Goal: Task Accomplishment & Management: Complete application form

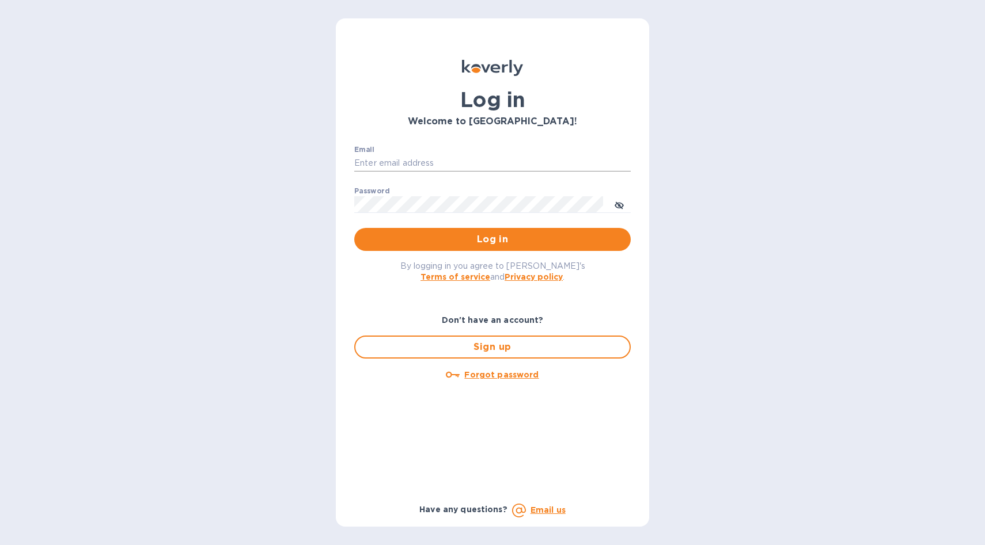
click at [391, 166] on input "Email" at bounding box center [492, 163] width 276 height 17
type input "[PERSON_NAME][EMAIL_ADDRESS][PERSON_NAME][DOMAIN_NAME]"
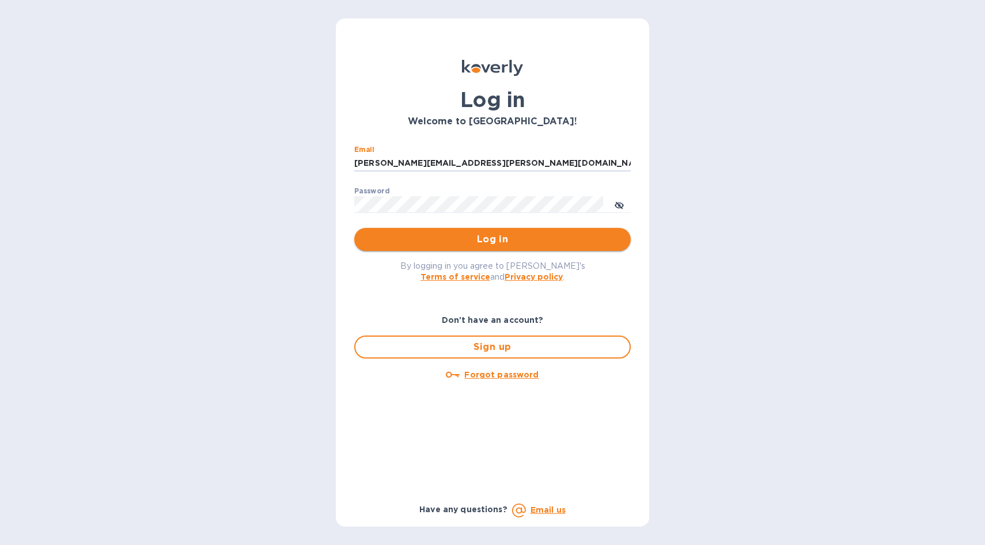
click at [496, 240] on span "Log in" at bounding box center [492, 240] width 258 height 14
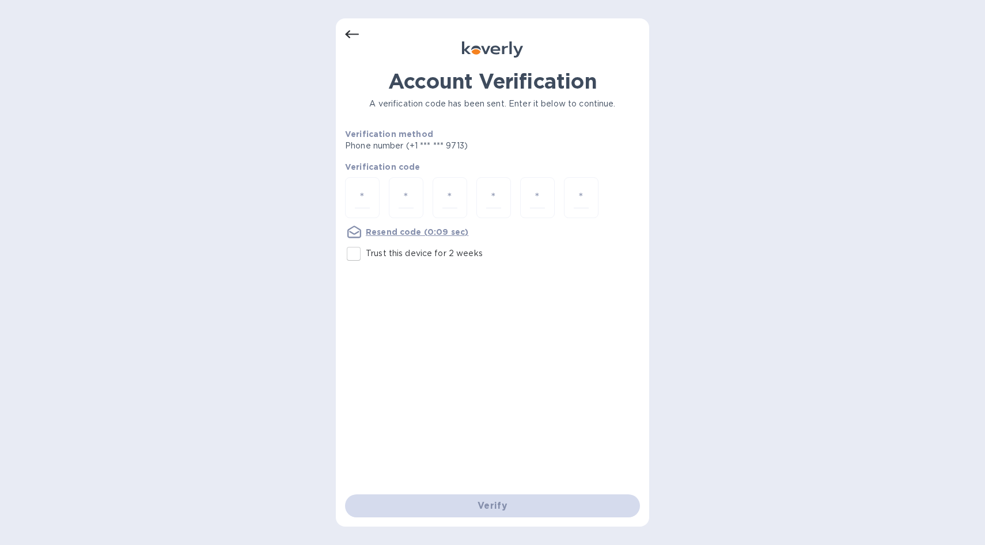
click at [352, 252] on input "Trust this device for 2 weeks" at bounding box center [354, 254] width 24 height 24
checkbox input "true"
click at [359, 200] on input "number" at bounding box center [362, 197] width 15 height 21
click at [407, 231] on u "Resend code" at bounding box center [394, 231] width 56 height 9
click at [363, 196] on input "number" at bounding box center [362, 197] width 15 height 21
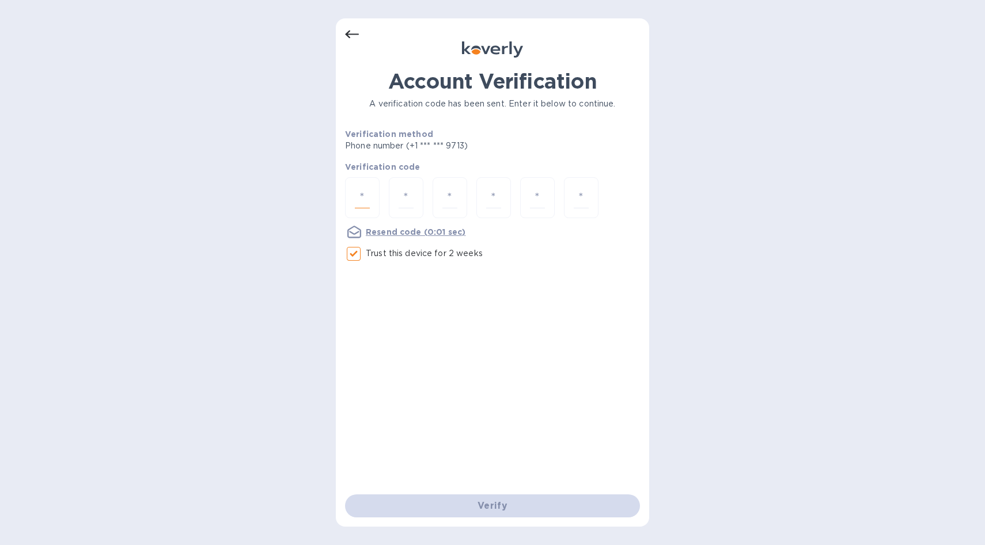
type input "4"
type input "7"
type input "0"
type input "6"
type input "3"
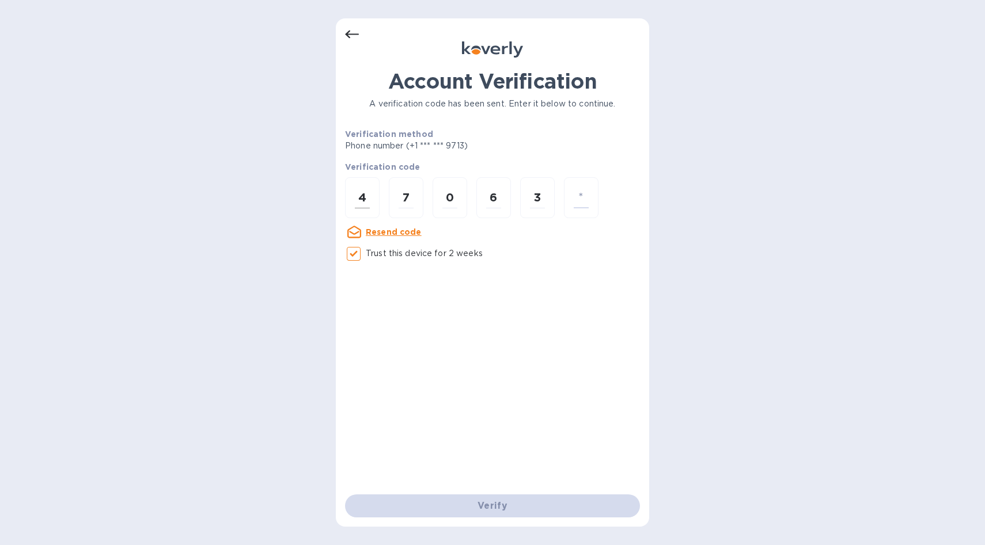
type input "8"
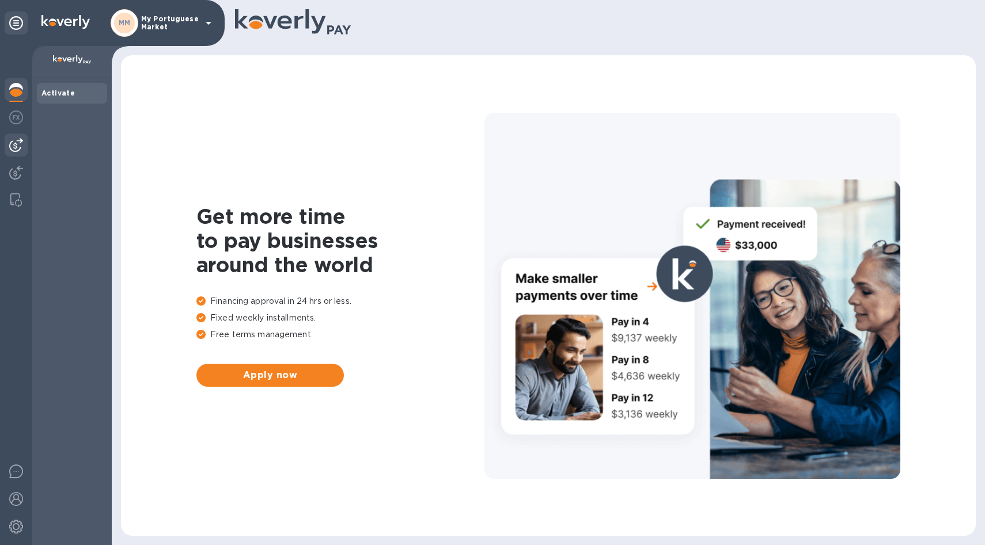
click at [14, 150] on img at bounding box center [16, 145] width 14 height 14
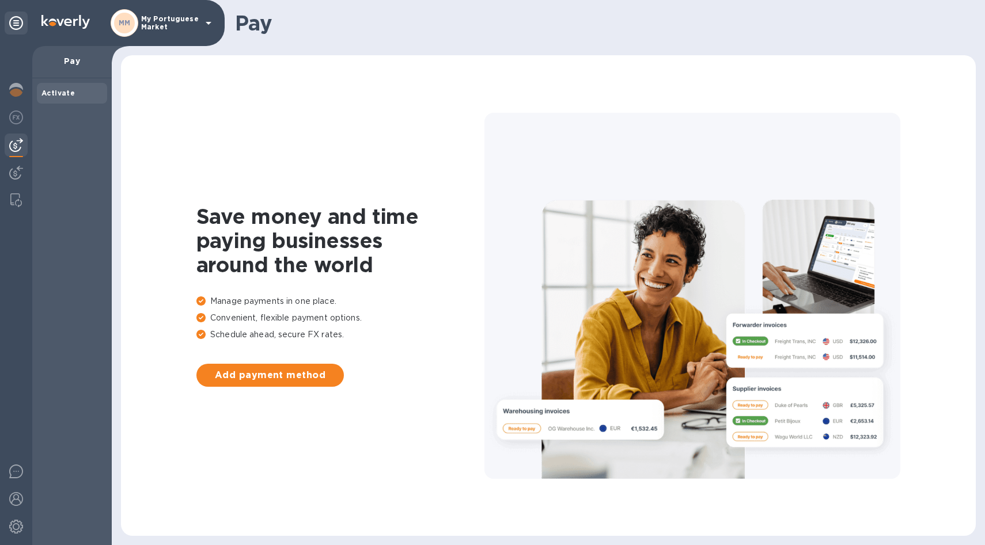
click at [208, 16] on icon at bounding box center [209, 23] width 14 height 14
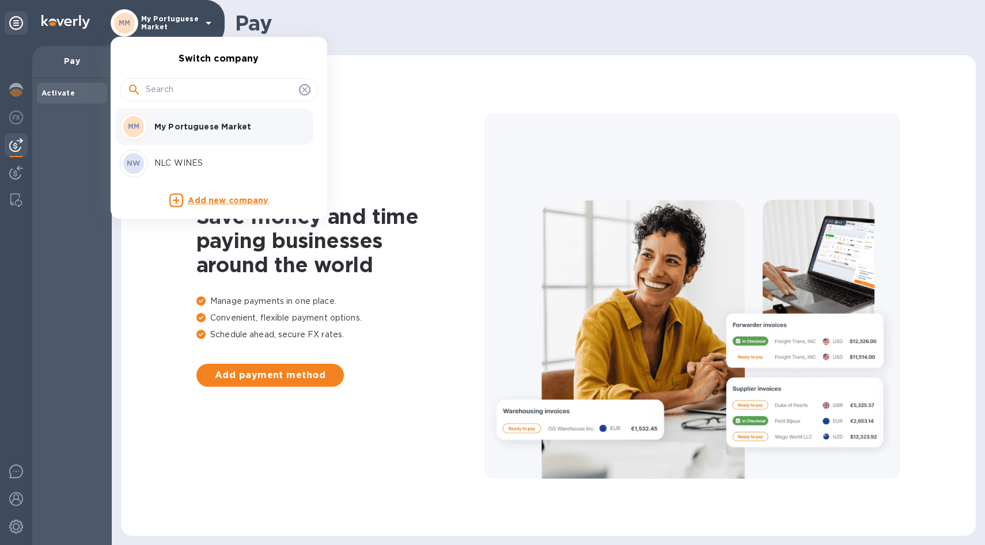
click at [200, 175] on div "NW NLC WINES" at bounding box center [210, 164] width 180 height 28
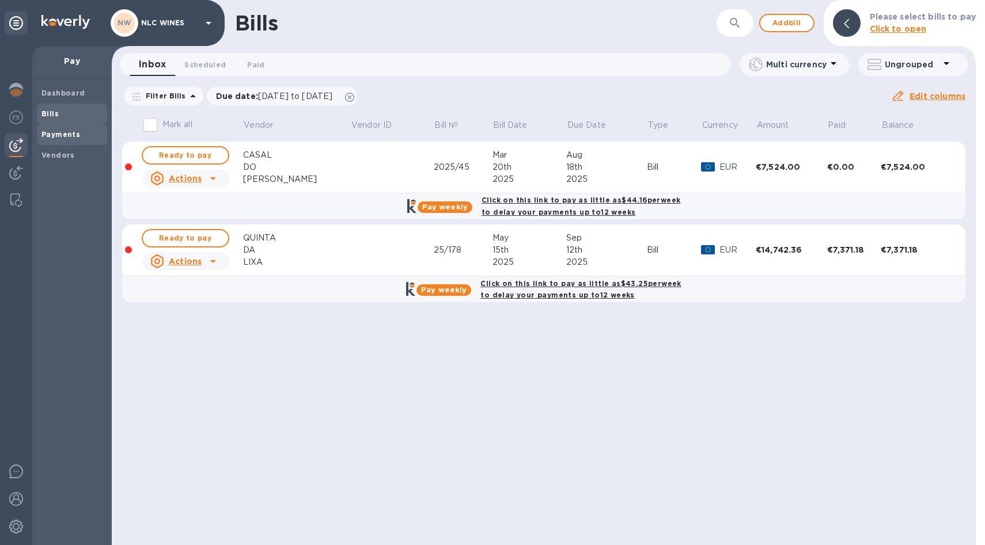
click at [54, 139] on span "Payments" at bounding box center [60, 135] width 39 height 12
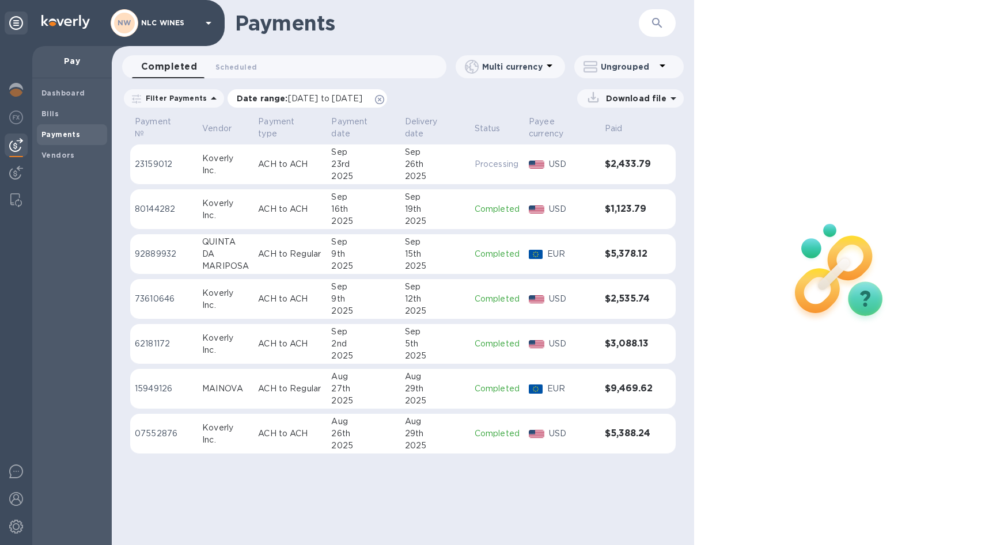
click at [384, 98] on icon at bounding box center [379, 99] width 9 height 9
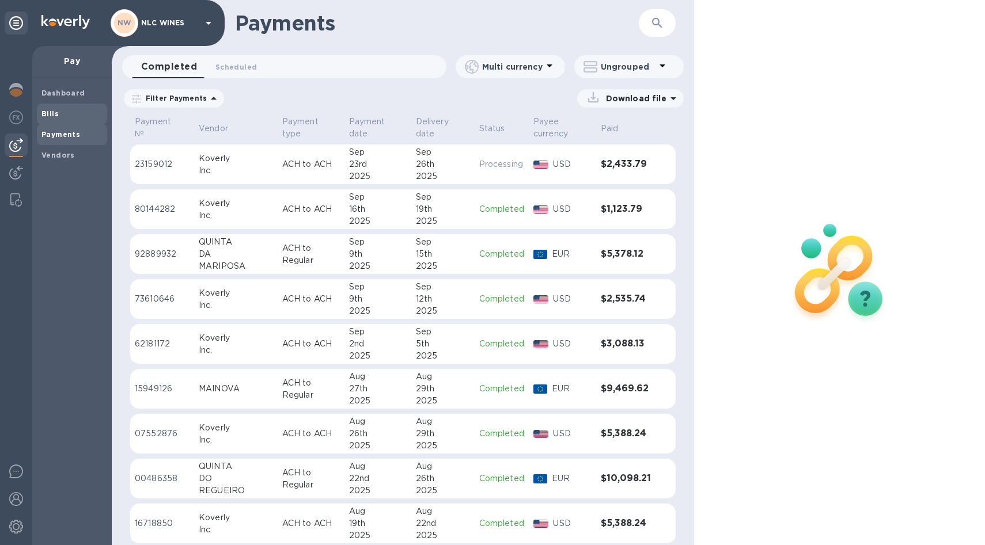
click at [54, 112] on b "Bills" at bounding box center [49, 113] width 17 height 9
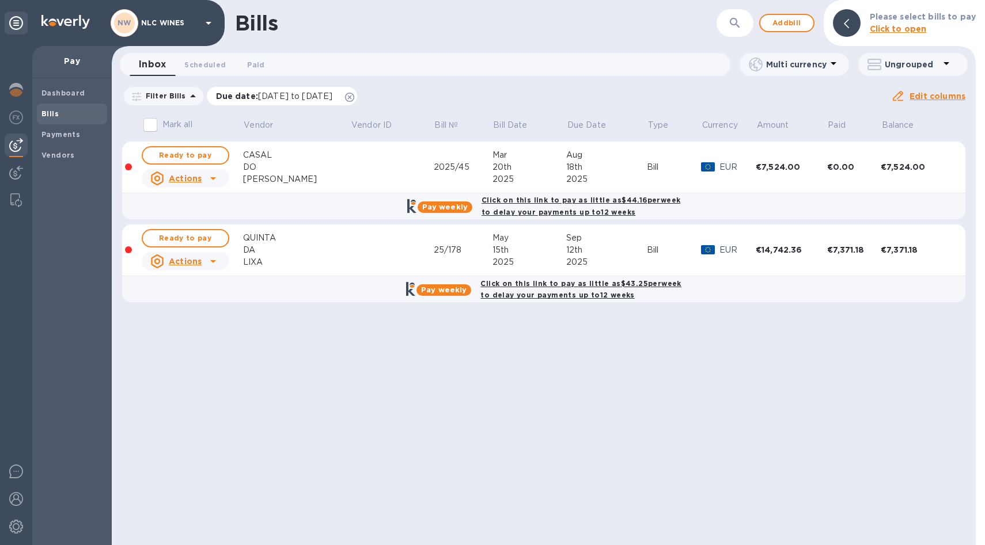
click at [354, 100] on icon at bounding box center [349, 97] width 9 height 9
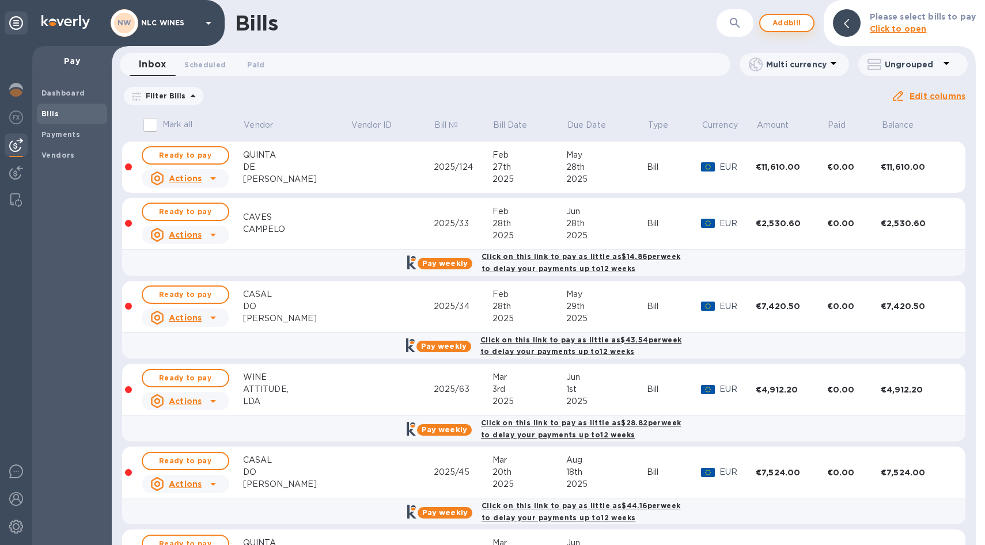
click at [792, 19] on span "Add bill" at bounding box center [786, 23] width 35 height 14
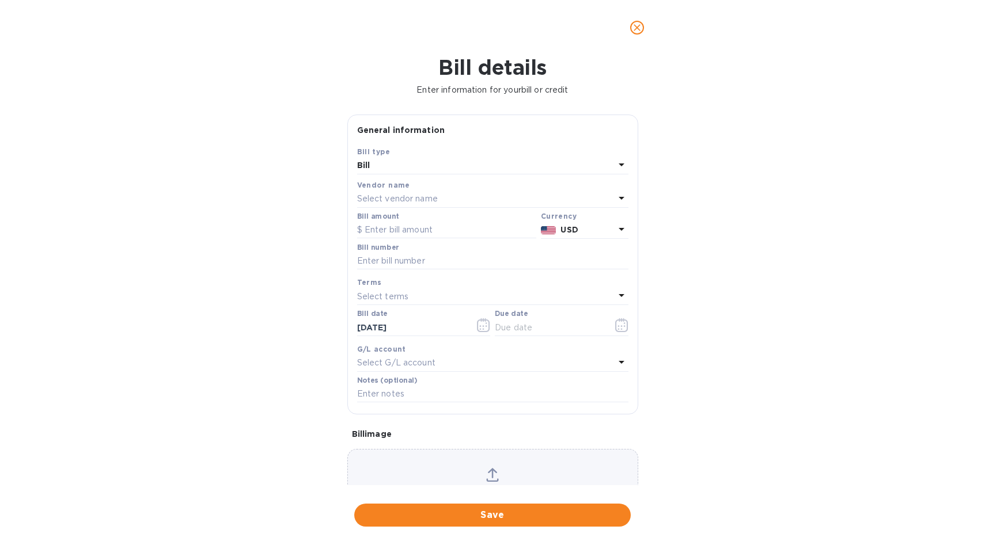
click at [418, 192] on div "Select vendor name" at bounding box center [485, 199] width 257 height 16
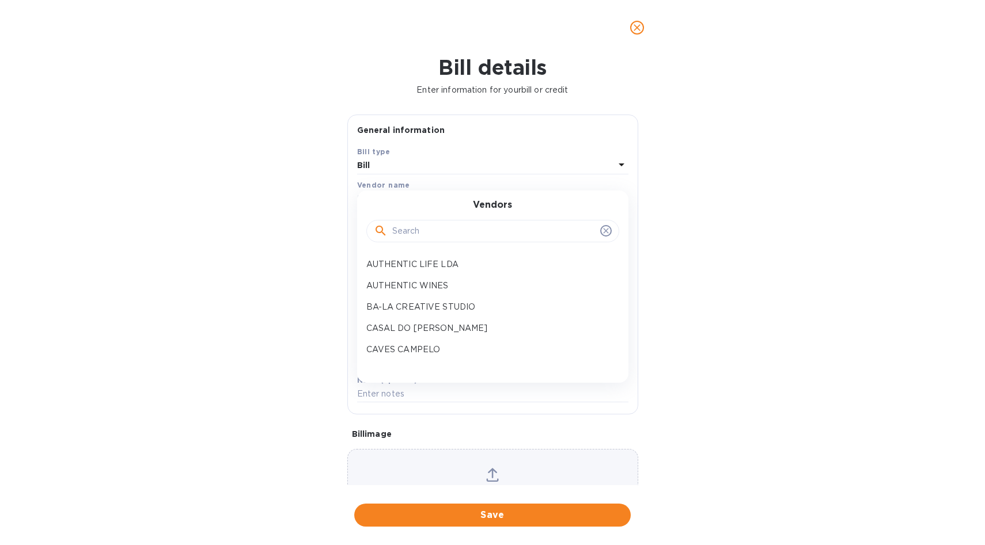
click at [423, 232] on input "text" at bounding box center [493, 231] width 203 height 17
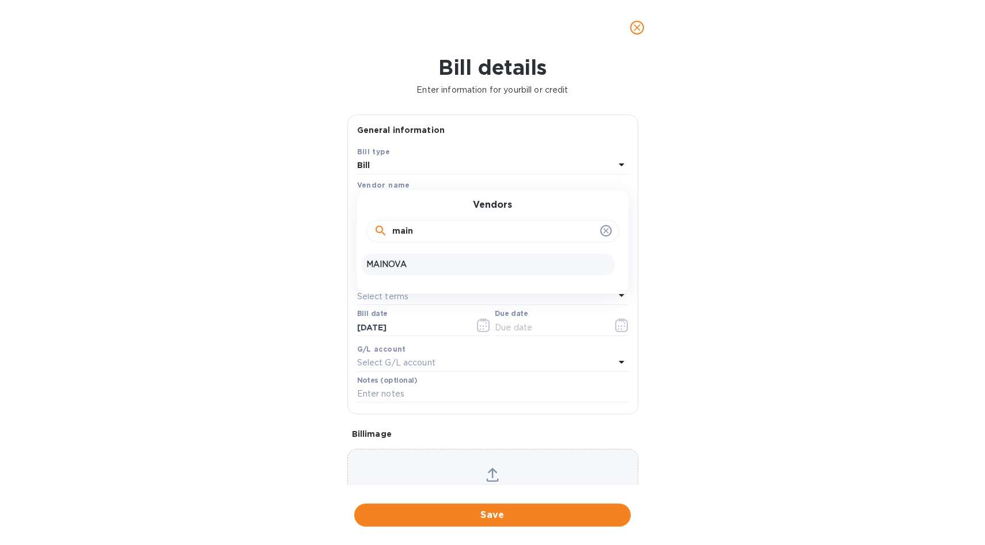
type input "main"
click at [404, 269] on p "MAINOVA" at bounding box center [488, 265] width 244 height 12
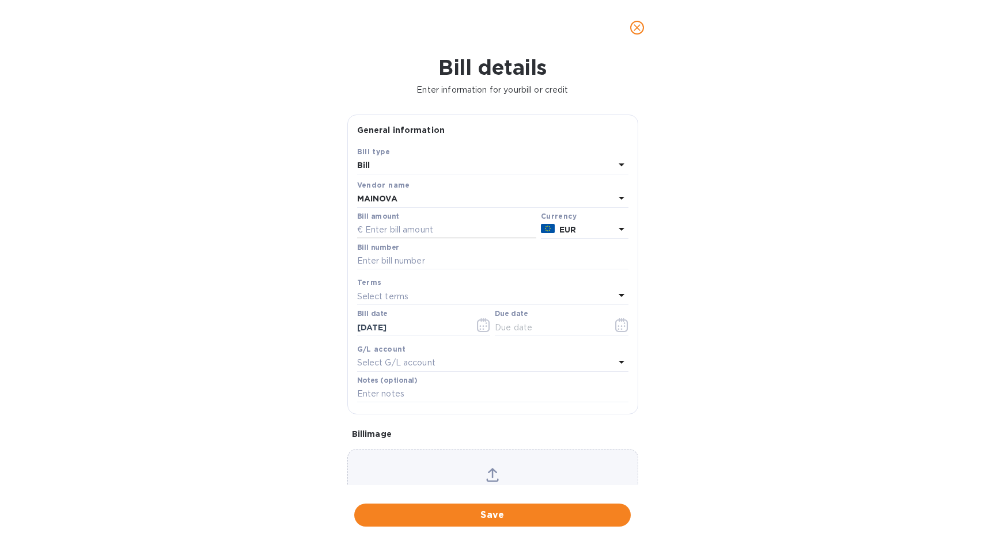
click at [393, 232] on input "text" at bounding box center [446, 230] width 179 height 17
type input "12,421.44"
click at [415, 263] on input "text" at bounding box center [492, 261] width 271 height 17
type input "2025/151"
click at [483, 330] on icon "button" at bounding box center [484, 329] width 2 height 2
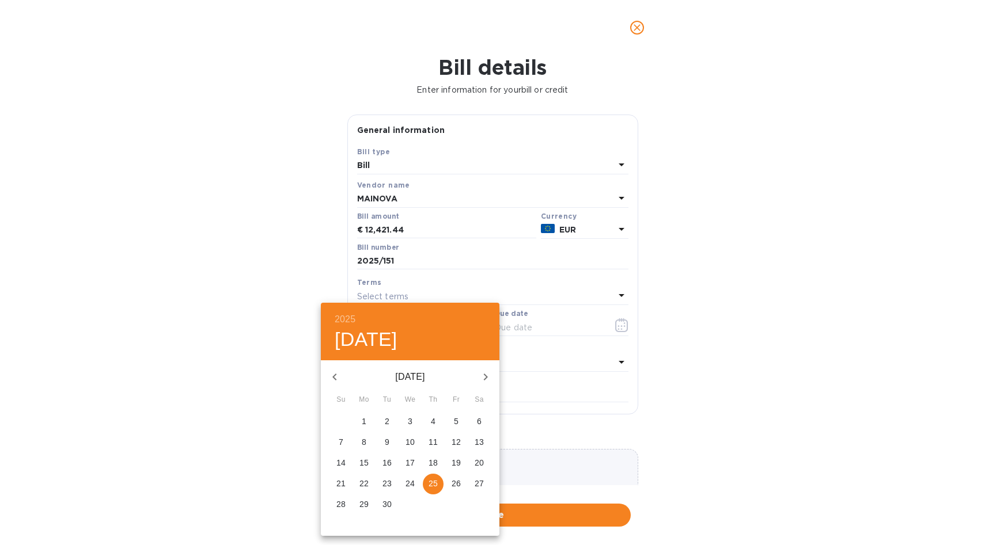
click at [336, 379] on icon "button" at bounding box center [334, 377] width 4 height 7
click at [454, 483] on p "23" at bounding box center [456, 484] width 9 height 12
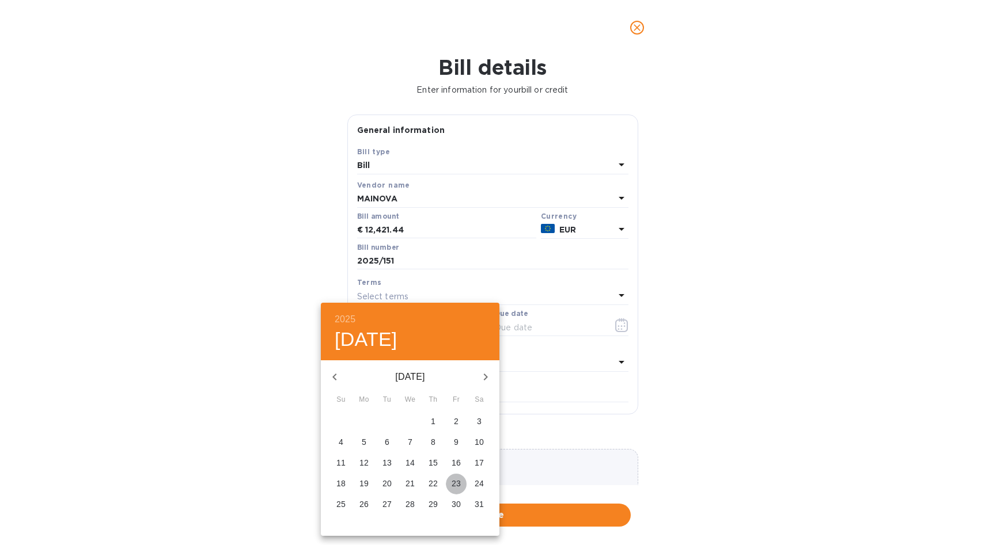
type input "05/23/2025"
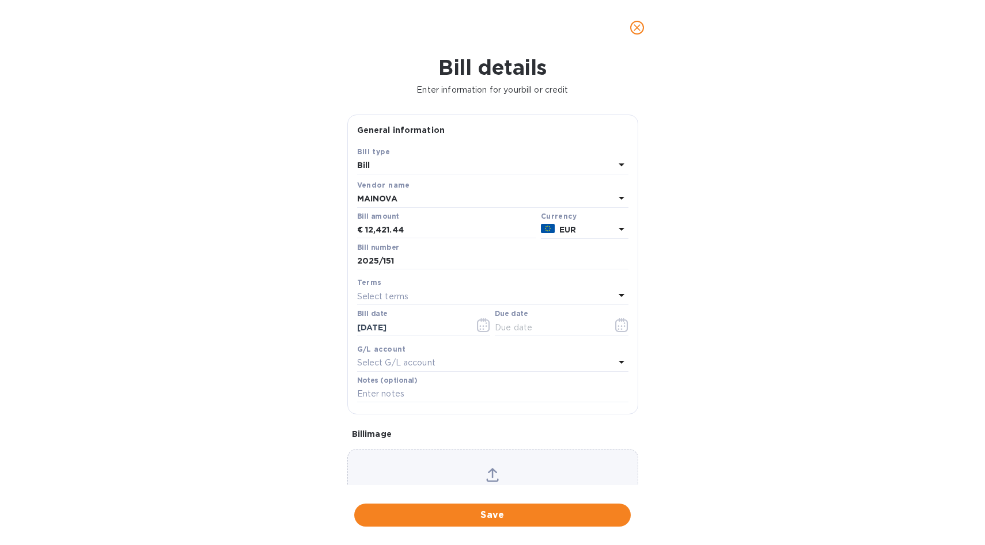
click at [456, 293] on div "Select terms" at bounding box center [485, 297] width 257 height 16
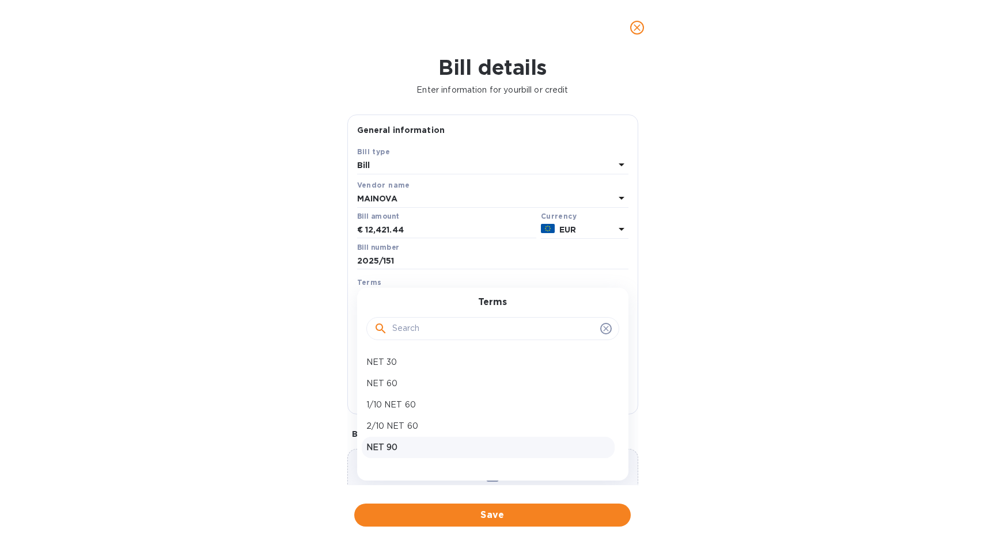
click at [425, 446] on p "NET 90" at bounding box center [488, 448] width 244 height 12
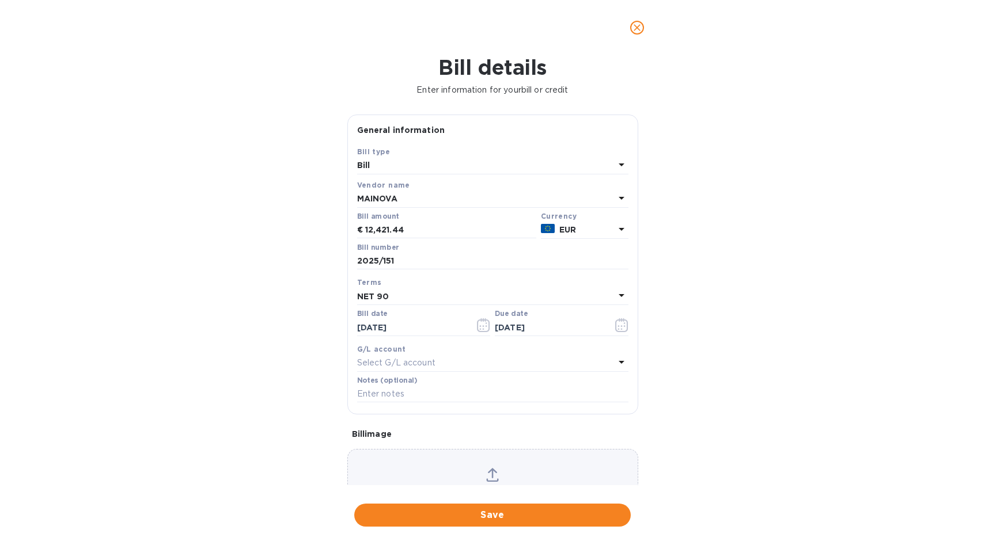
click at [615, 299] on icon at bounding box center [621, 296] width 14 height 14
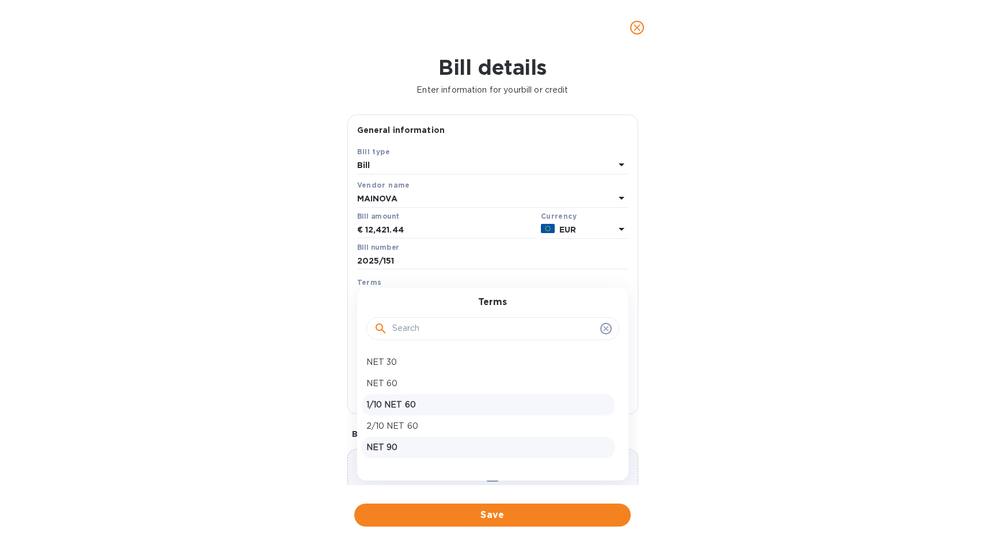
scroll to position [39, 0]
click at [472, 431] on p "NET 120" at bounding box center [488, 430] width 244 height 12
type input "09/20/2025"
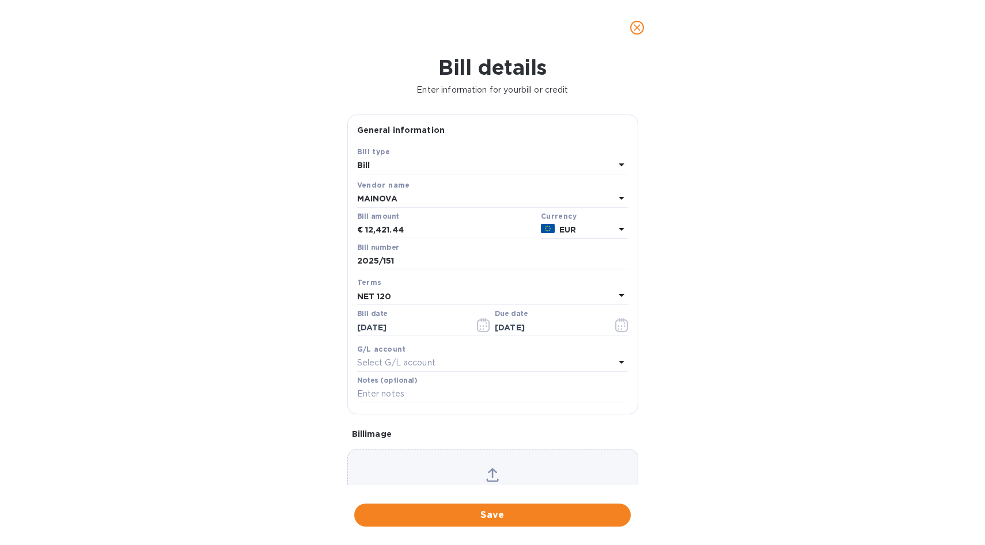
scroll to position [62, 0]
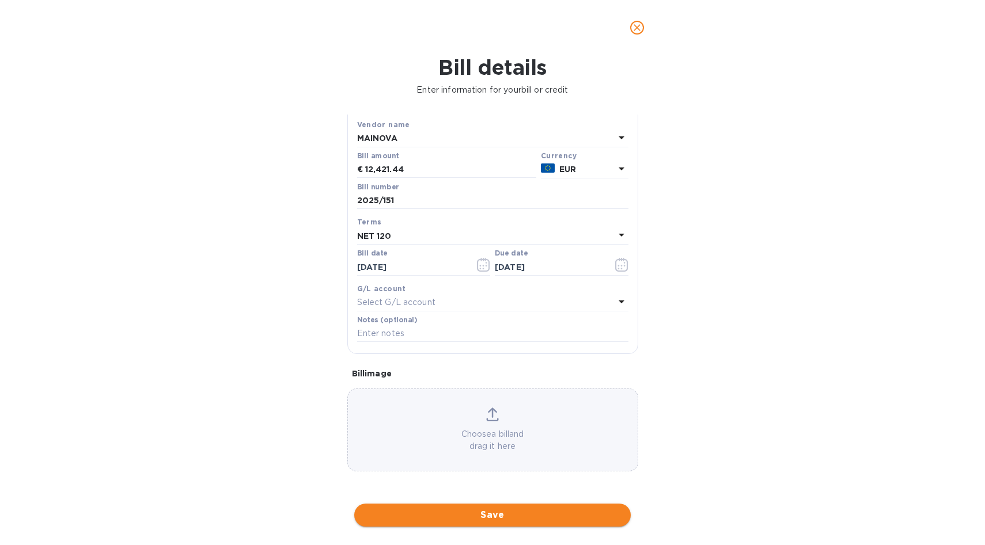
click at [498, 516] on span "Save" at bounding box center [492, 516] width 258 height 14
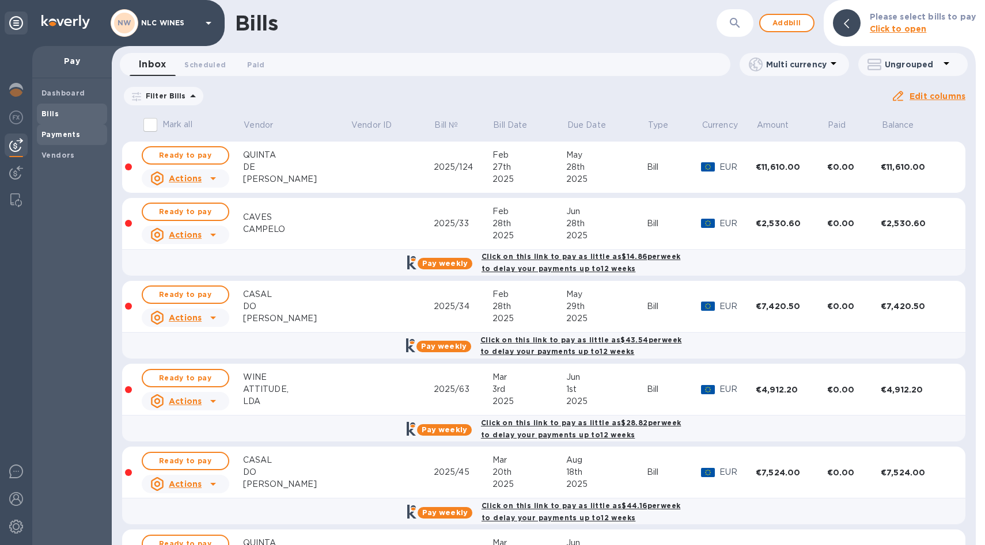
click at [73, 137] on b "Payments" at bounding box center [60, 134] width 39 height 9
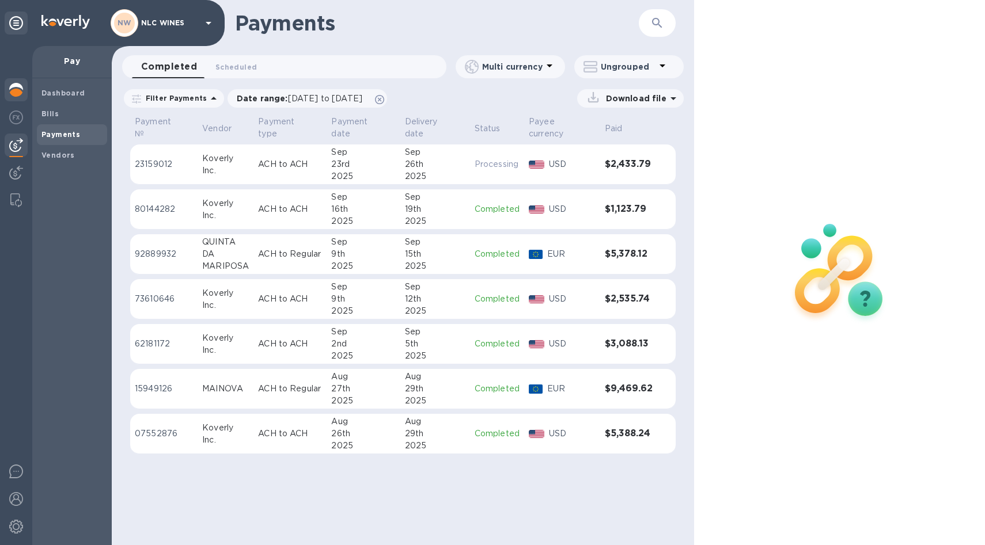
click at [21, 86] on img at bounding box center [16, 90] width 14 height 14
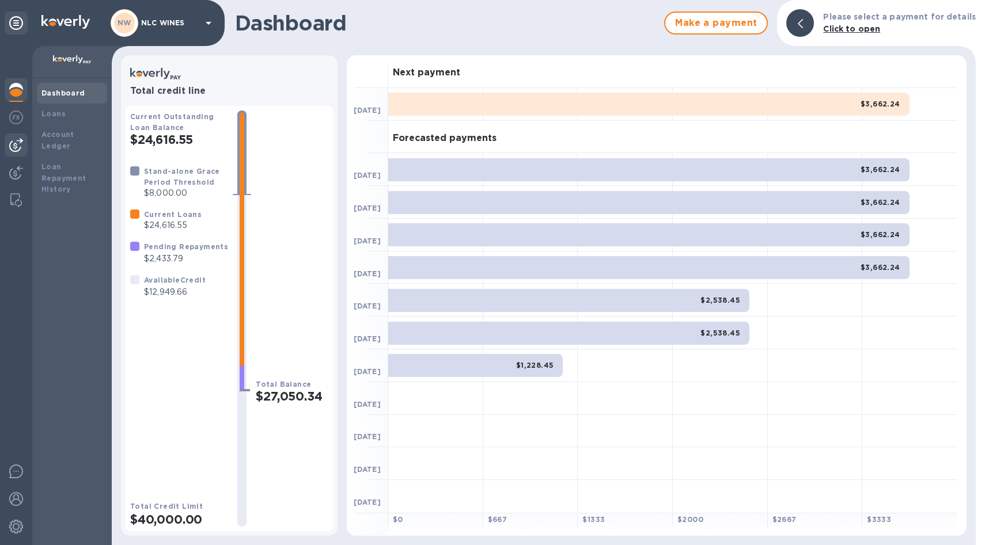
click at [17, 148] on img at bounding box center [16, 145] width 14 height 14
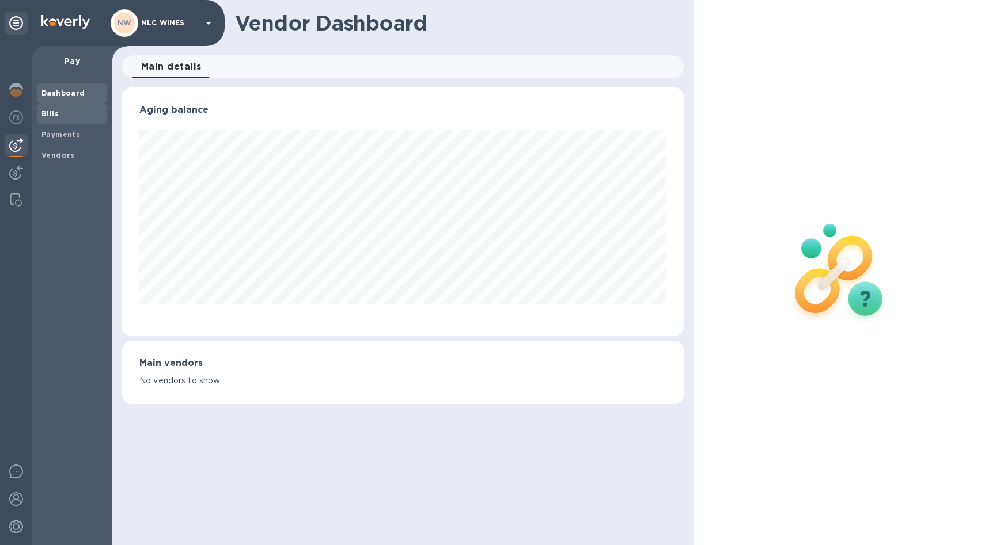
scroll to position [575663, 575354]
click at [53, 118] on span "Bills" at bounding box center [49, 114] width 17 height 12
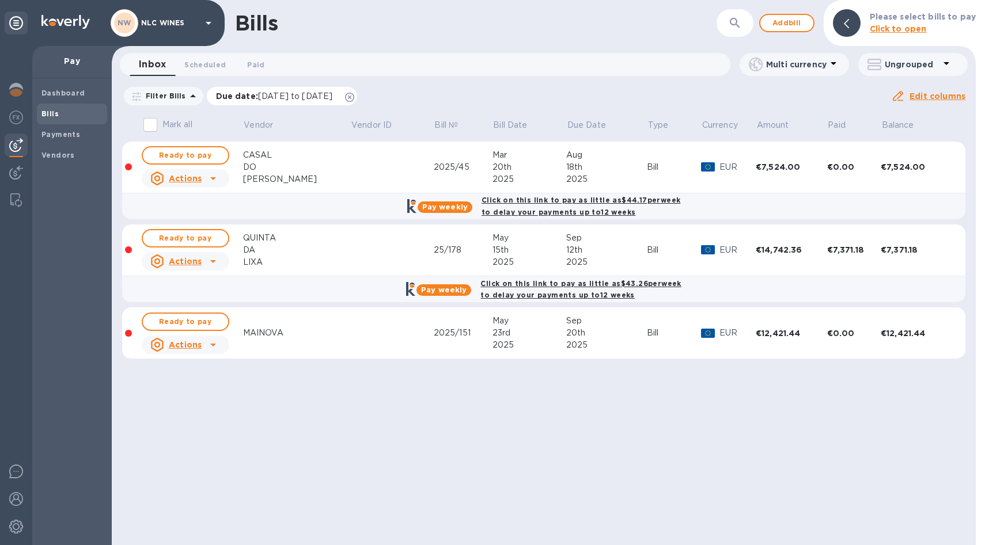
click at [354, 97] on icon at bounding box center [349, 97] width 9 height 9
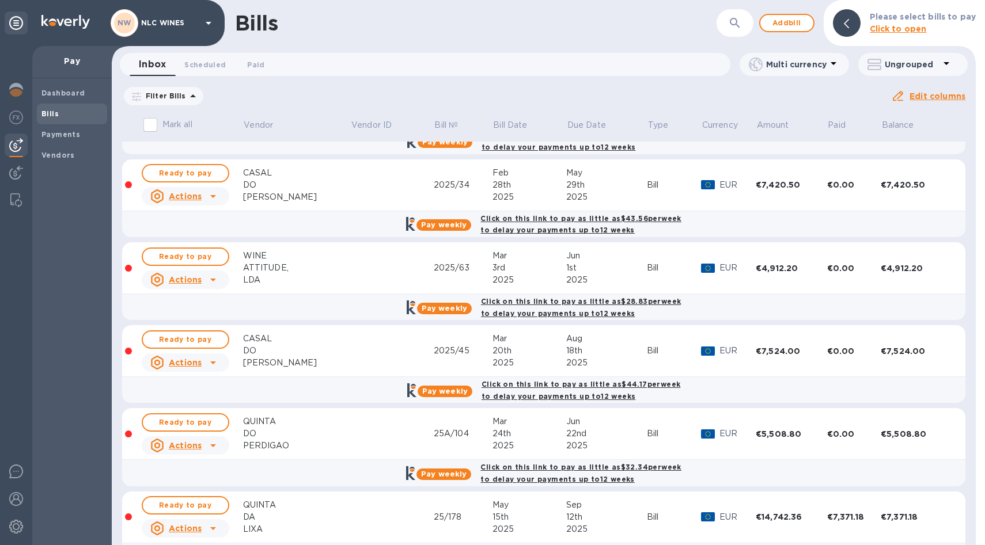
scroll to position [218, 0]
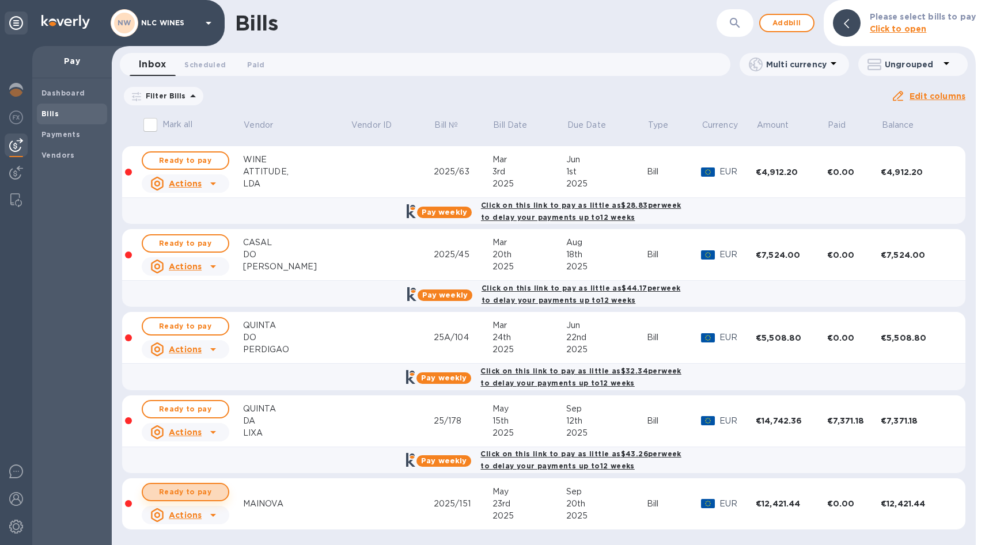
click at [175, 492] on span "Ready to pay" at bounding box center [185, 492] width 67 height 14
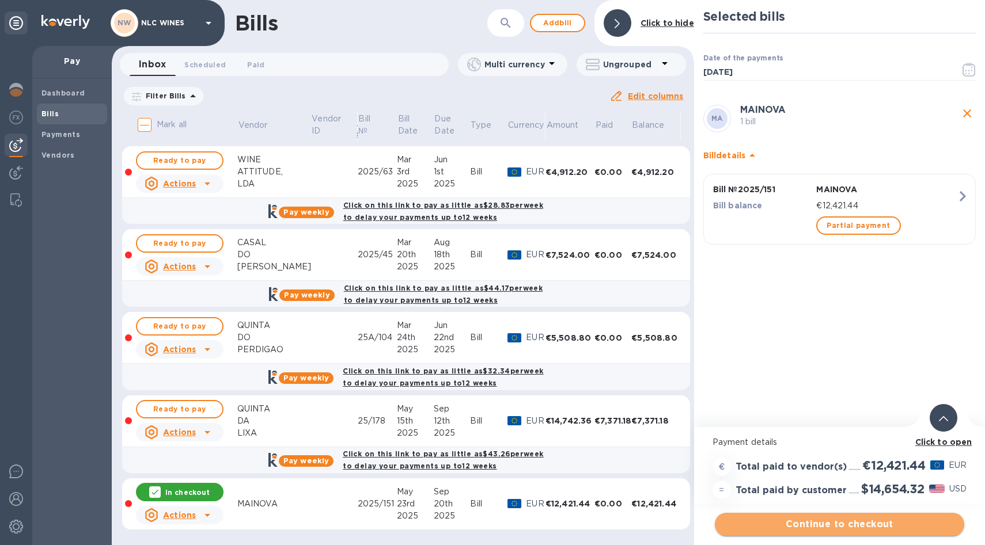
click at [843, 525] on span "Continue to checkout" at bounding box center [839, 525] width 231 height 14
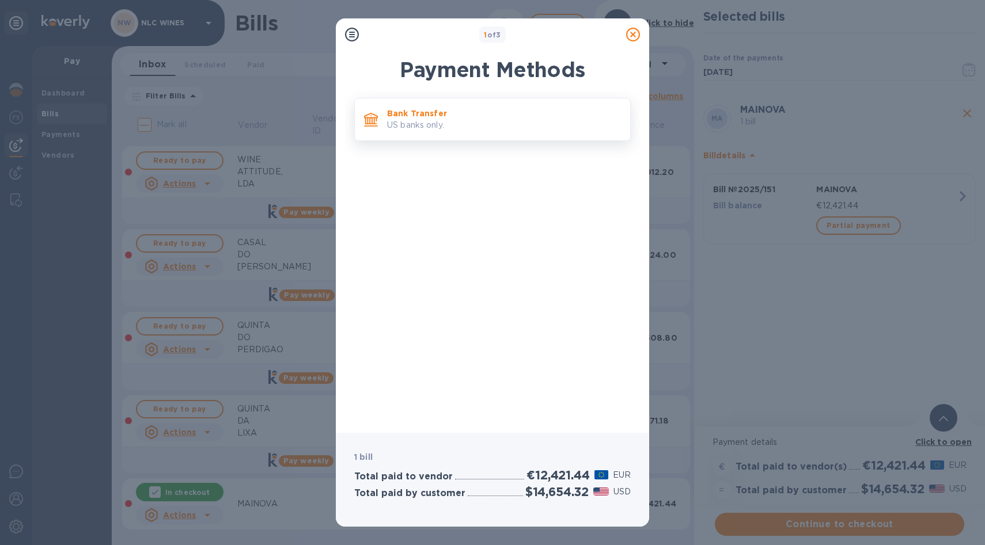
click at [437, 126] on p "US banks only." at bounding box center [504, 125] width 234 height 12
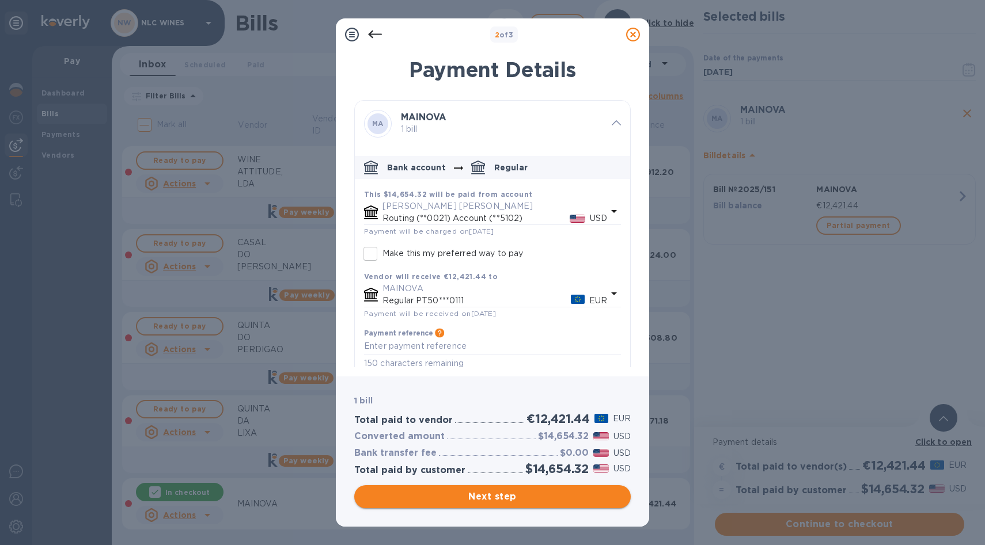
click at [508, 495] on span "Next step" at bounding box center [492, 497] width 258 height 14
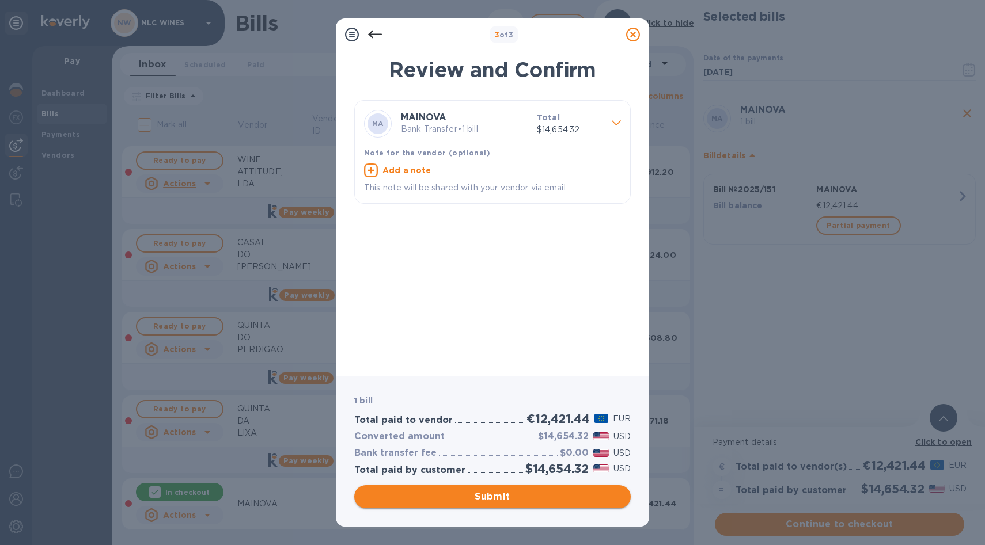
click at [499, 498] on span "Submit" at bounding box center [492, 497] width 258 height 14
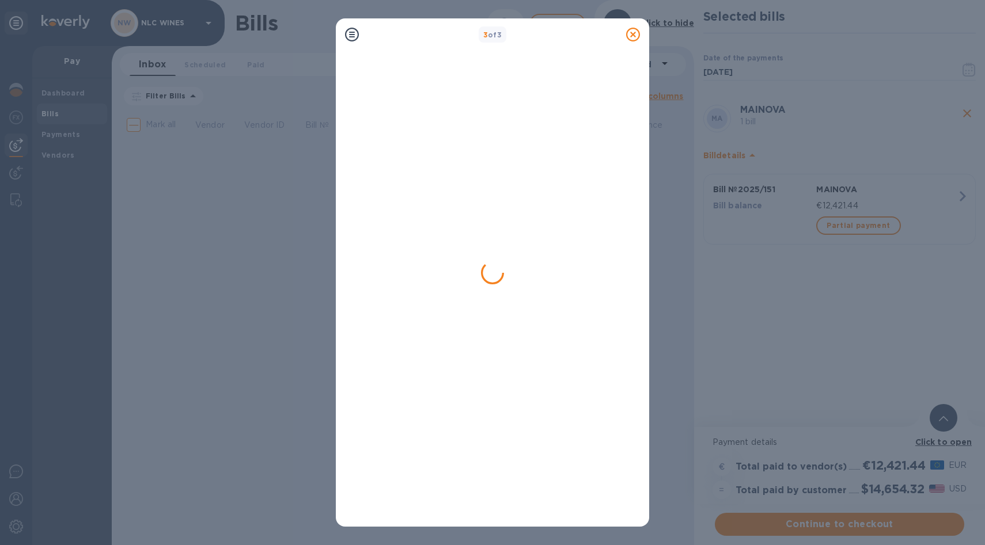
scroll to position [0, 0]
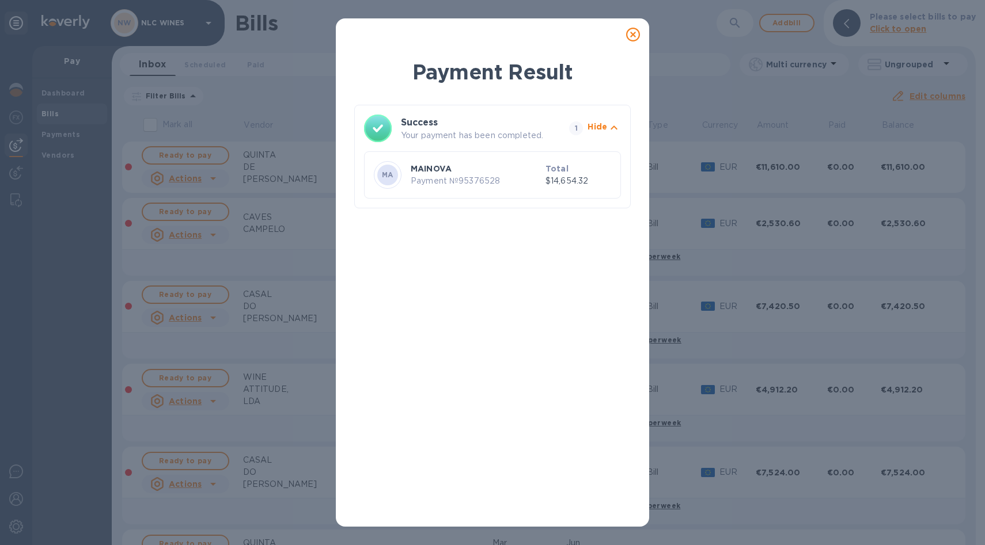
click at [636, 33] on icon at bounding box center [633, 35] width 14 height 14
